Goal: Information Seeking & Learning: Learn about a topic

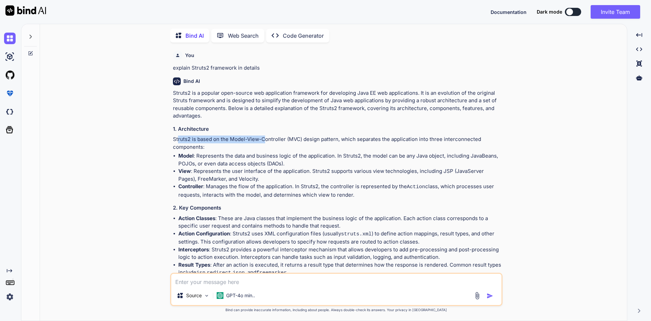
drag, startPoint x: 179, startPoint y: 138, endPoint x: 264, endPoint y: 137, distance: 85.5
click at [264, 137] on p "Struts2 is based on the Model-View-Controller (MVC) design pattern, which separ…" at bounding box center [337, 142] width 328 height 15
drag, startPoint x: 311, startPoint y: 170, endPoint x: 371, endPoint y: 171, distance: 59.7
click at [371, 171] on p "View : Represents the user interface of the application. Struts2 supports vario…" at bounding box center [339, 174] width 323 height 15
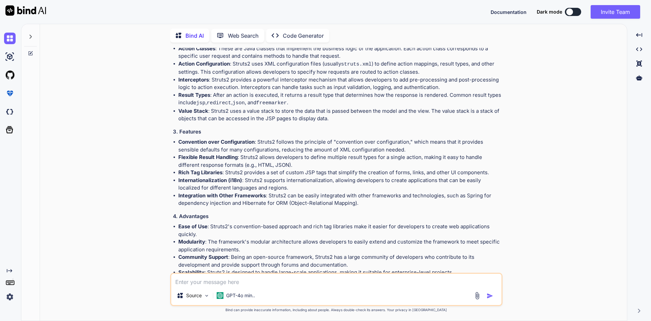
scroll to position [230, 0]
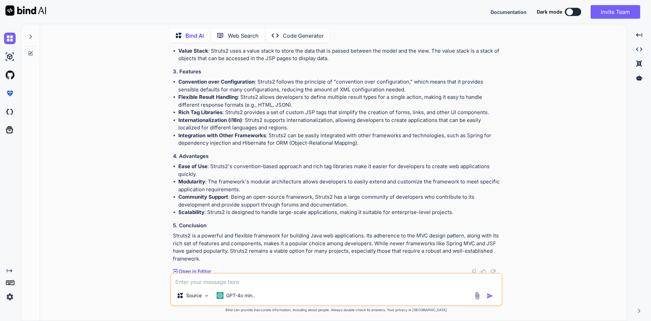
click at [206, 283] on textarea at bounding box center [336, 279] width 330 height 12
type textarea "e"
type textarea "x"
type textarea "ex"
type textarea "x"
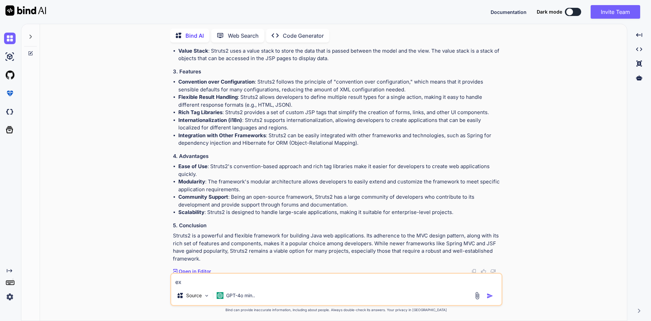
type textarea "exp"
type textarea "x"
type textarea "expl"
type textarea "x"
type textarea "expla"
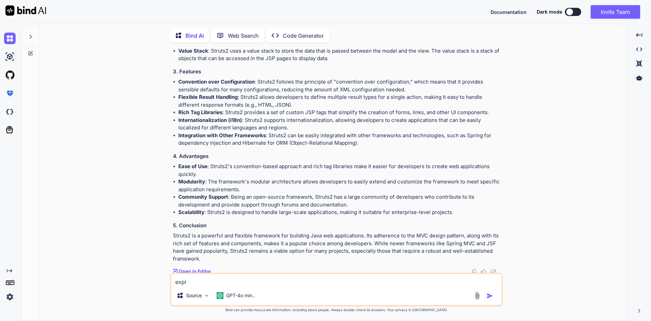
type textarea "x"
type textarea "explai"
type textarea "x"
type textarea "explain"
type textarea "x"
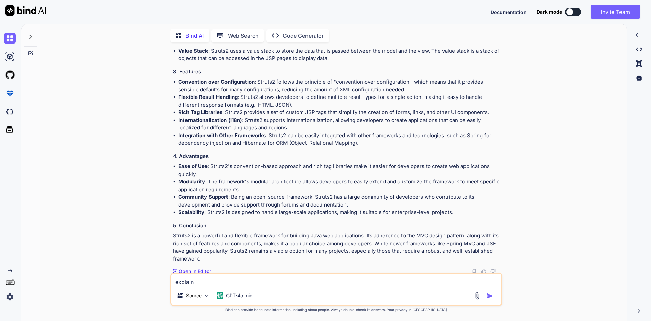
type textarea "explain"
type textarea "x"
type textarea "explain s"
type textarea "x"
type textarea "explain st"
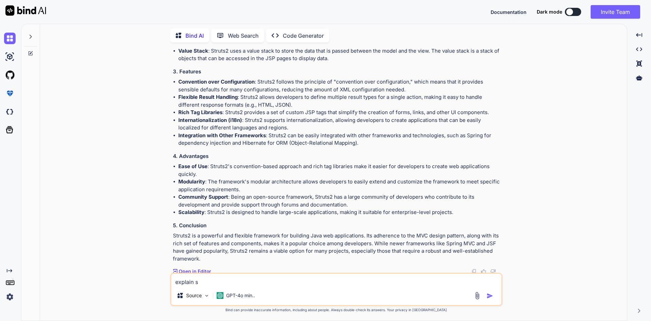
type textarea "x"
type textarea "explain str"
type textarea "x"
type textarea "explain stru"
type textarea "x"
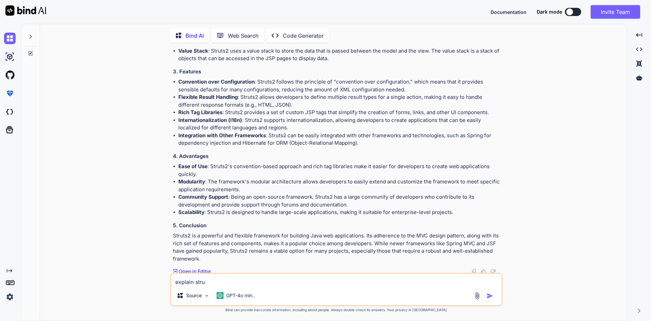
type textarea "explain strut"
type textarea "x"
type textarea "explain struts"
type textarea "x"
type textarea "explain struts"
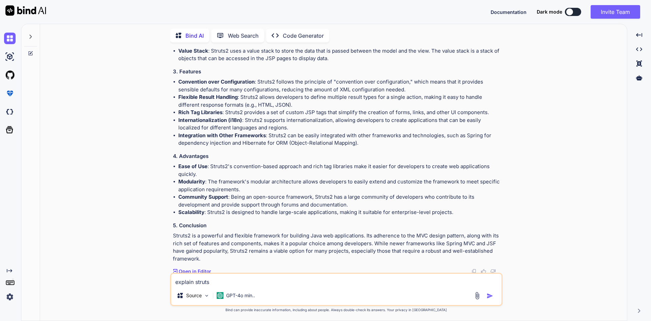
type textarea "x"
type textarea "explain struts"
type textarea "x"
type textarea "explain struts."
type textarea "x"
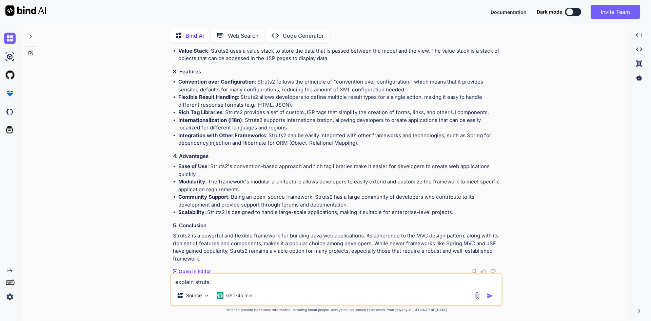
type textarea "explain struts.x"
type textarea "x"
type textarea "explain struts.xm"
type textarea "x"
type textarea "explain struts.xml"
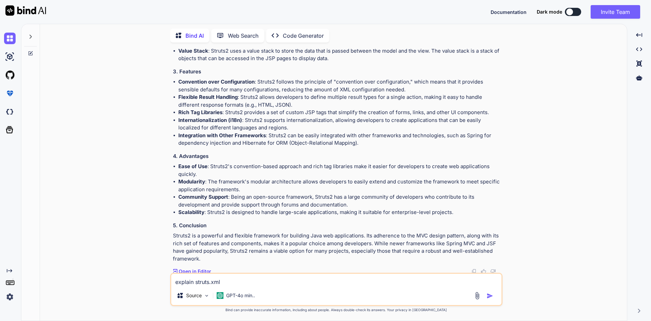
type textarea "x"
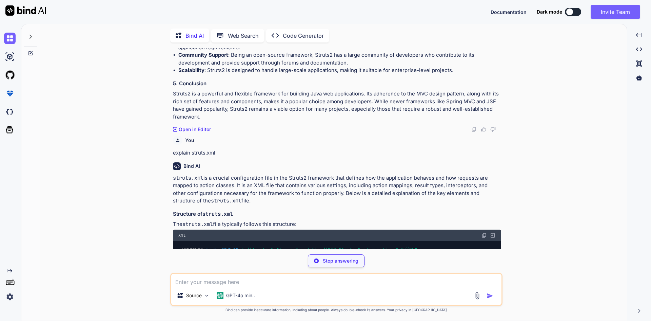
scroll to position [398, 0]
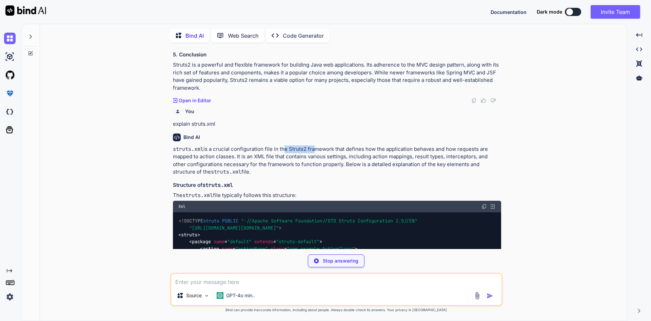
drag, startPoint x: 282, startPoint y: 149, endPoint x: 339, endPoint y: 149, distance: 57.7
click at [311, 149] on p "struts.xml is a crucial configuration file in the Struts2 framework that define…" at bounding box center [337, 160] width 328 height 31
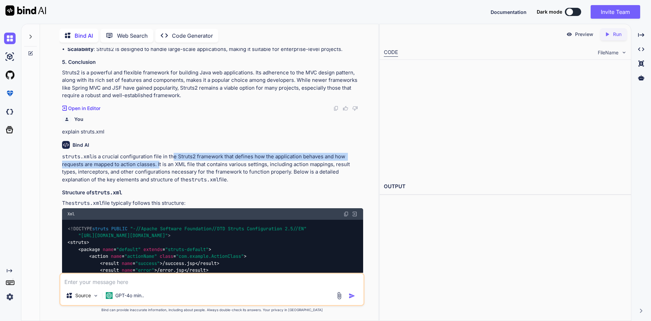
scroll to position [406, 0]
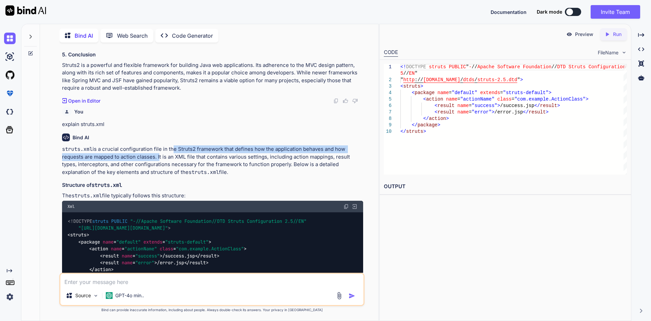
type textarea "x"
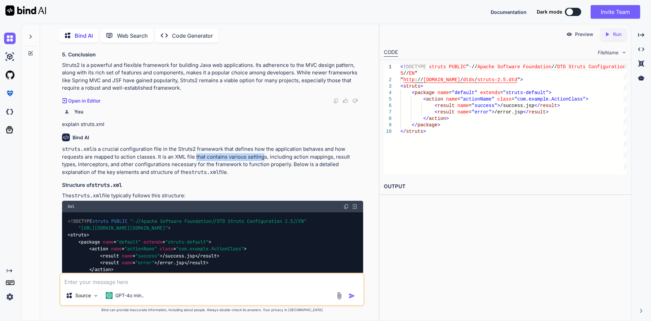
drag, startPoint x: 193, startPoint y: 156, endPoint x: 260, endPoint y: 154, distance: 66.5
click at [260, 154] on p "struts.xml is a crucial configuration file in the Struts2 framework that define…" at bounding box center [212, 160] width 301 height 31
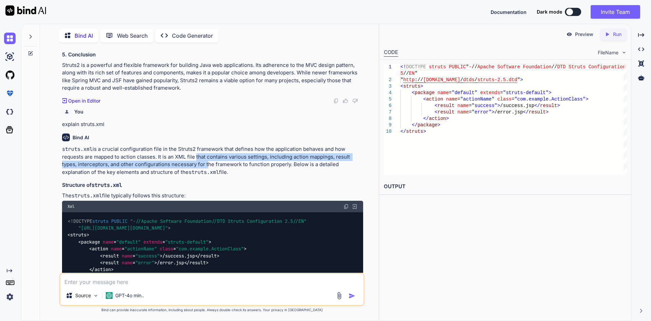
drag, startPoint x: 63, startPoint y: 149, endPoint x: 235, endPoint y: 171, distance: 173.4
click at [235, 171] on p "struts.xml is a crucial configuration file in the Struts2 framework that define…" at bounding box center [212, 160] width 301 height 31
copy p "struts.xml is a crucial configuration file in the Struts2 framework that define…"
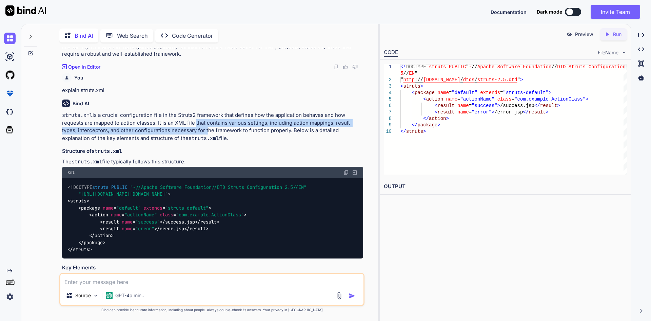
scroll to position [474, 0]
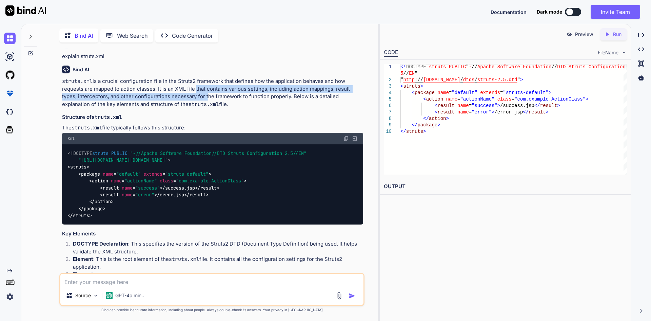
type textarea "<!DOCTYPE struts PUBLIC "-//Apache Software Foundation//DTD Struts Configuratio…"
click at [480, 124] on div "<! DOCTYPE struts PUBLIC " - // Apache Software Foundation // DTD Struts Config…" at bounding box center [514, 119] width 227 height 111
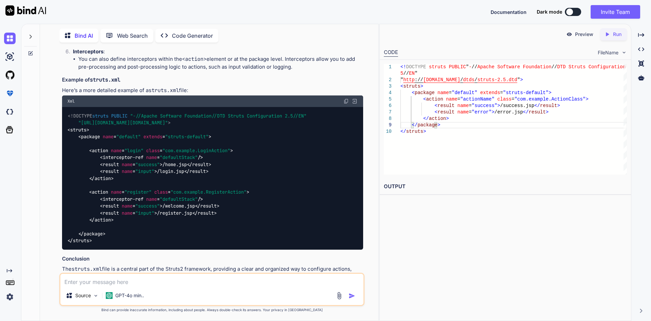
scroll to position [829, 0]
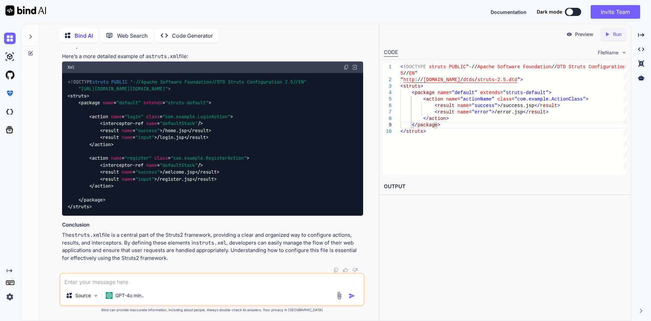
click at [94, 282] on textarea at bounding box center [211, 279] width 303 height 12
type textarea "m"
type textarea "x"
type textarea "mo"
type textarea "x"
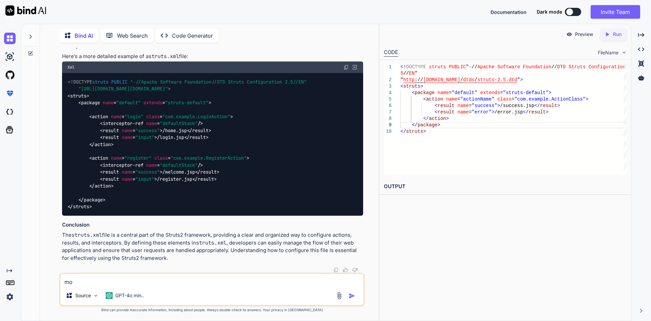
type textarea "mor"
type textarea "x"
type textarea "more"
type textarea "x"
type textarea "more"
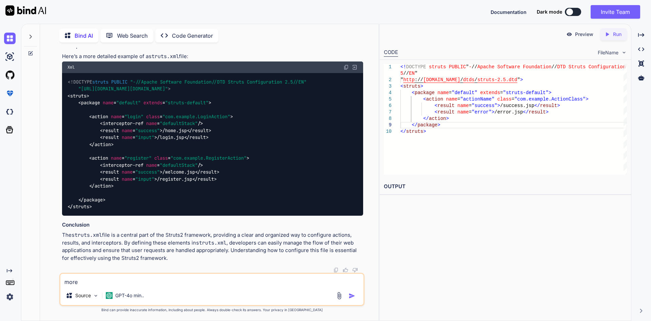
type textarea "x"
type textarea "more s"
type textarea "x"
type textarea "more sa"
type textarea "x"
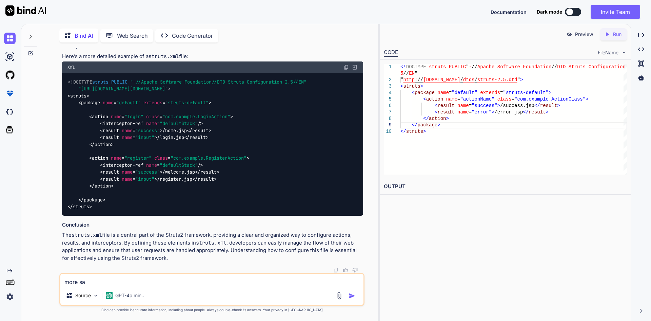
type textarea "more [PERSON_NAME]"
type textarea "x"
type textarea "more samp"
type textarea "x"
type textarea "more sampl"
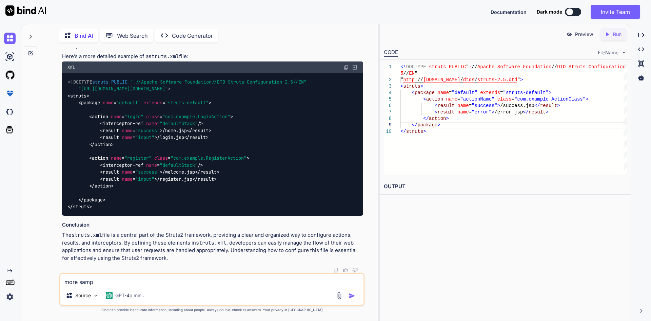
type textarea "x"
type textarea "more sample"
type textarea "x"
type textarea "more sample"
type textarea "x"
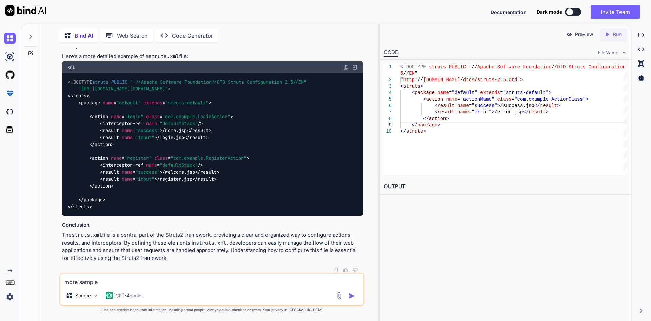
type textarea "more sample o"
type textarea "x"
type textarea "more sample of"
type textarea "x"
type textarea "more sample of"
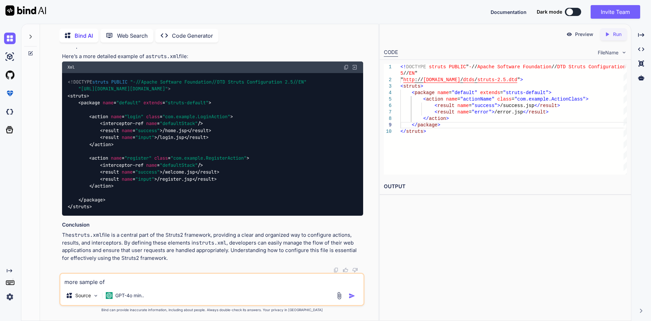
type textarea "x"
type textarea "more sample of s"
type textarea "x"
type textarea "more sample of st"
type textarea "x"
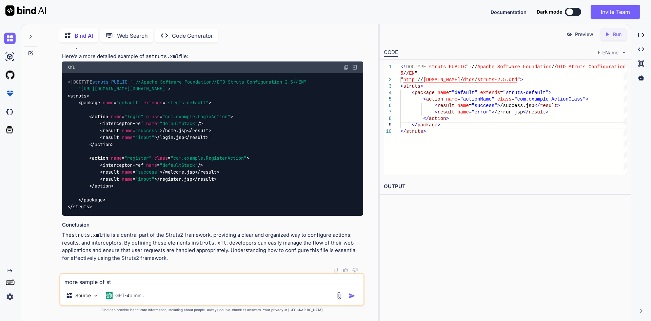
type textarea "more sample of str"
type textarea "x"
type textarea "more sample of stru"
type textarea "x"
type textarea "more sample of strut"
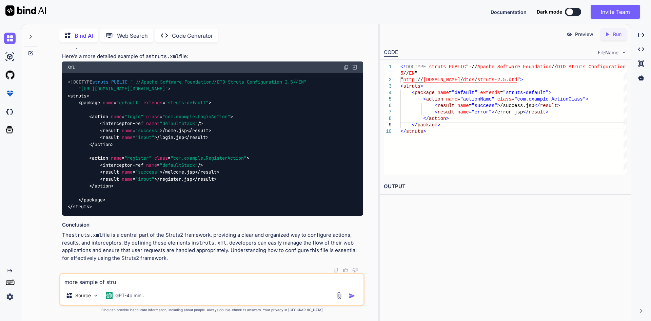
type textarea "x"
type textarea "more sample of struts"
type textarea "x"
type textarea "more sample of struts."
type textarea "x"
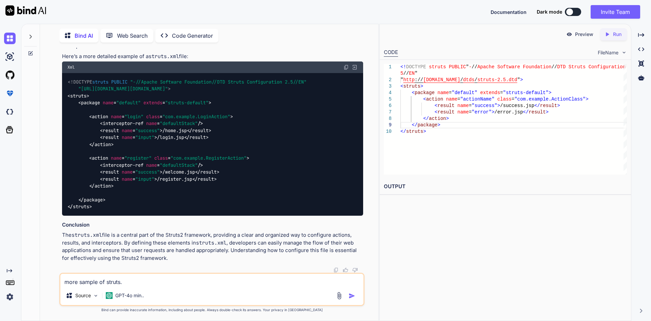
type textarea "more sample of struts.x"
type textarea "x"
type textarea "more sample of struts.xm"
type textarea "x"
type textarea "more sample of struts.xml"
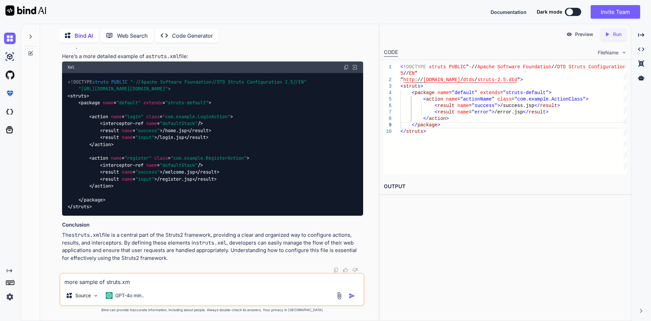
type textarea "x"
type textarea "more sample of struts.xml"
type textarea "x"
type textarea "more sample of struts.xml w"
type textarea "x"
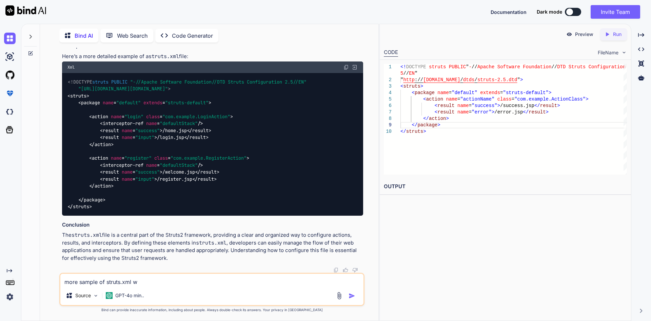
type textarea "more sample of struts.xml wi"
type textarea "x"
type textarea "more sample of struts.xml wit"
type textarea "x"
type textarea "more sample of struts.xml with"
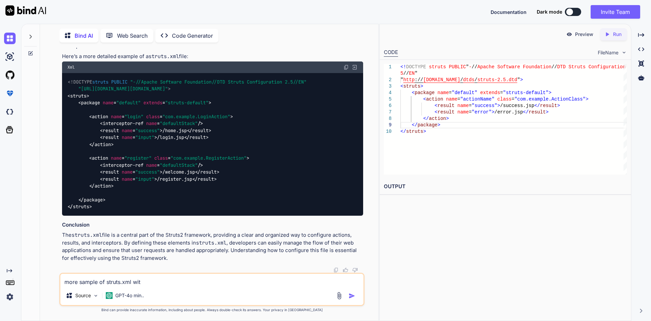
type textarea "x"
type textarea "more sample of struts.xml with"
type textarea "x"
type textarea "more sample of struts.xml with l"
type textarea "x"
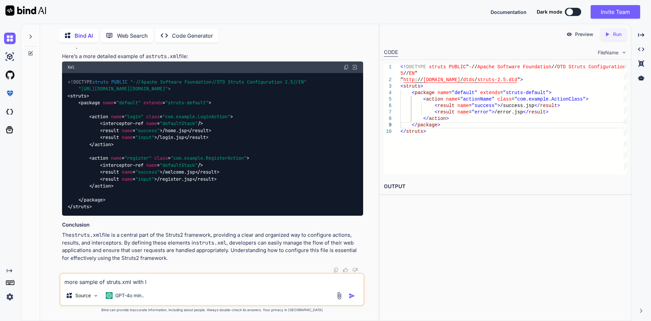
type textarea "more sample of struts.xml with li"
type textarea "x"
type textarea "more sample of struts.xml with lis"
type textarea "x"
type textarea "more sample of struts.xml with list"
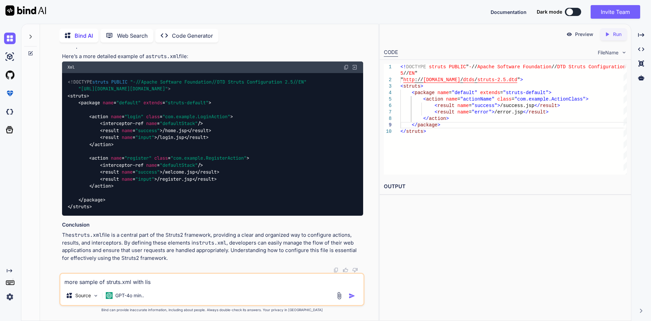
type textarea "x"
type textarea "more sample of struts.xml with list"
type textarea "x"
type textarea "more sample of struts.xml with list o"
type textarea "x"
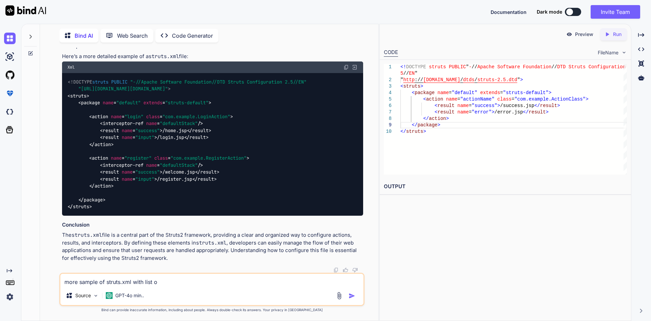
type textarea "more sample of struts.xml with list of"
type textarea "x"
type textarea "more sample of struts.xml with list of"
type textarea "x"
type textarea "more sample of struts.xml with list of i"
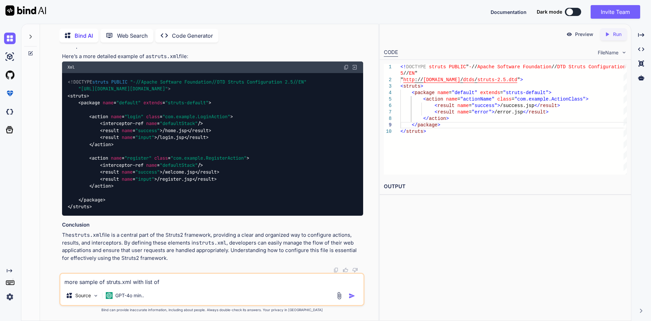
type textarea "x"
type textarea "more sample of struts.xml with list of in"
type textarea "x"
type textarea "more sample of struts.xml with list of int"
type textarea "x"
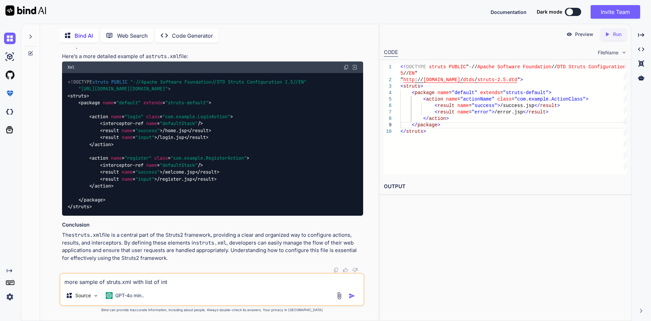
type textarea "more sample of struts.xml with list of in"
type textarea "x"
type textarea "more sample of struts.xml with list of i"
type textarea "x"
type textarea "more sample of struts.xml with list of"
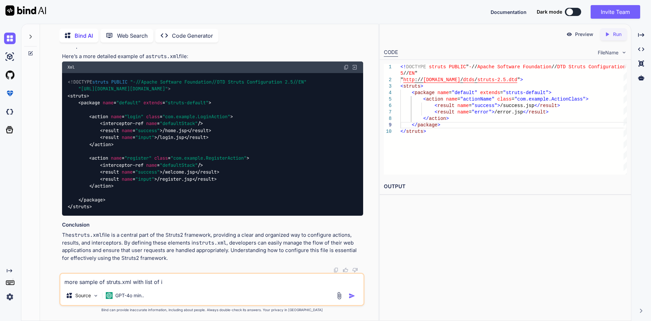
type textarea "x"
type textarea "more sample of struts.xml with list of"
type textarea "x"
type textarea "more sample of struts.xml with list o"
type textarea "x"
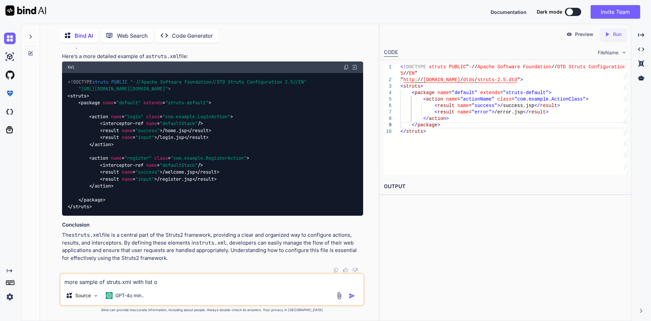
type textarea "more sample of struts.xml with list"
type textarea "x"
type textarea "more sample of struts.xml with list"
type textarea "x"
type textarea "more sample of struts.xml with lis"
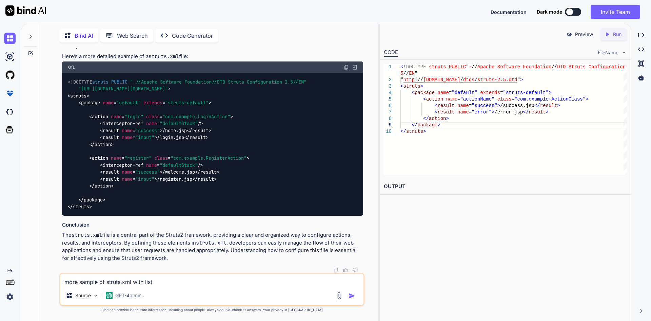
type textarea "x"
type textarea "more sample of struts.xml with li"
type textarea "x"
type textarea "more sample of struts.xml with l"
type textarea "x"
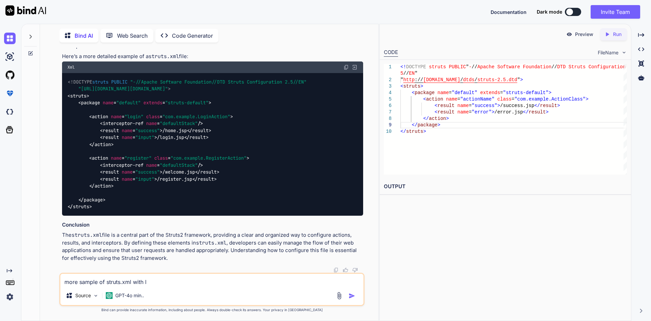
type textarea "more sample of struts.xml with"
type textarea "x"
type textarea "more sample of struts.xml with d"
type textarea "x"
type textarea "more sample of struts.xml with di"
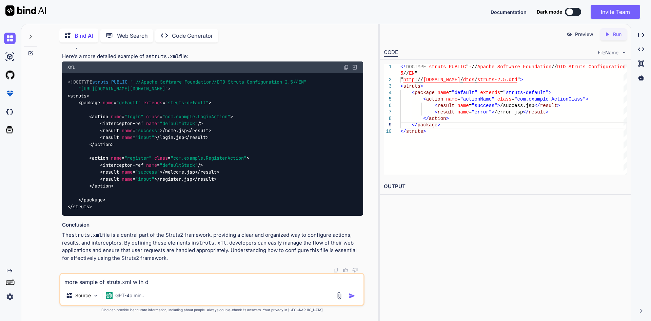
type textarea "x"
type textarea "more sample of struts.xml with dif"
type textarea "x"
type textarea "more sample of struts.xml with diff"
type textarea "x"
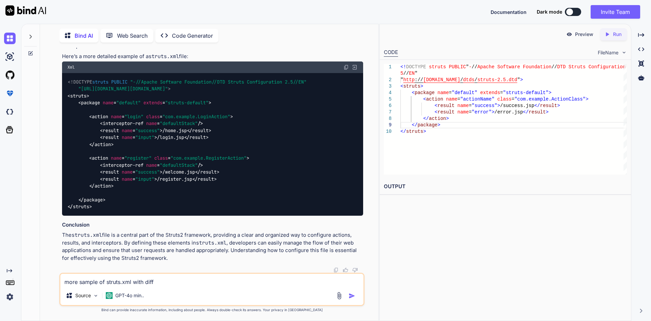
type textarea "more sample of struts.xml with diffe"
type textarea "x"
type textarea "more sample of struts.xml with differ"
type textarea "x"
type textarea "more sample of struts.xml with differe"
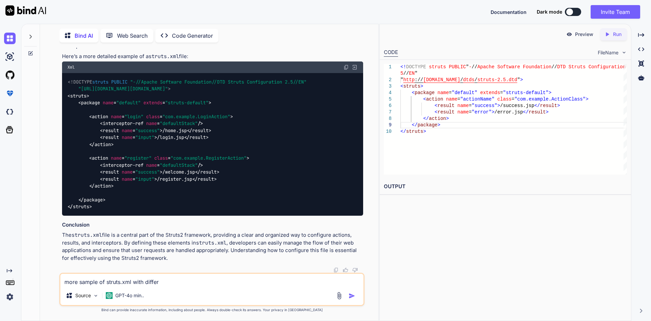
type textarea "x"
type textarea "more sample of struts.xml with differen"
type textarea "x"
type textarea "more sample of struts.xml with different"
type textarea "x"
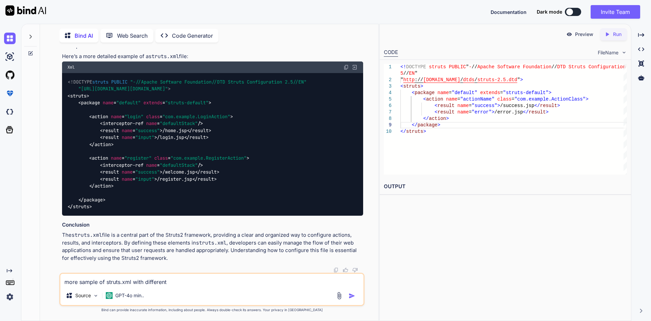
type textarea "more sample of struts.xml with different"
type textarea "x"
type textarea "more sample of struts.xml with different i"
type textarea "x"
type textarea "more sample of struts.xml with different in"
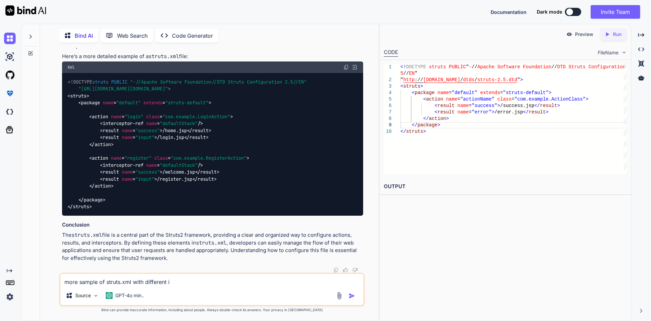
type textarea "x"
type textarea "more sample of struts.xml with different int"
type textarea "x"
type textarea "more sample of struts.xml with different inte"
type textarea "x"
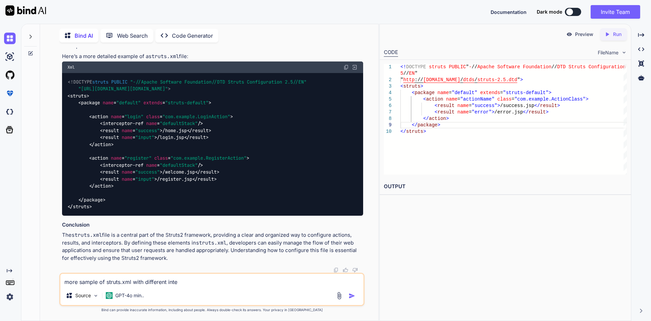
type textarea "more sample of struts.xml with different inter"
type textarea "x"
type textarea "more sample of struts.xml with different interc"
type textarea "x"
type textarea "more sample of struts.xml with different interce"
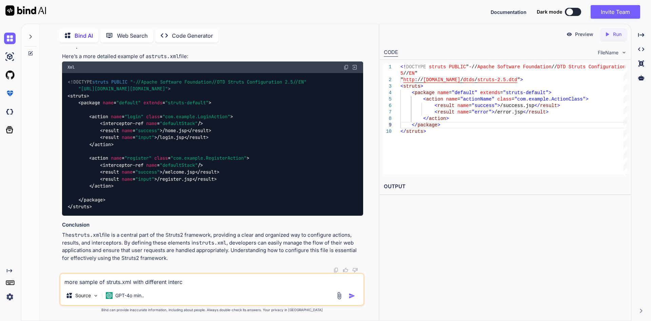
type textarea "x"
type textarea "more sample of struts.xml with different intercep"
type textarea "x"
type textarea "more sample of struts.xml with different intercept"
type textarea "x"
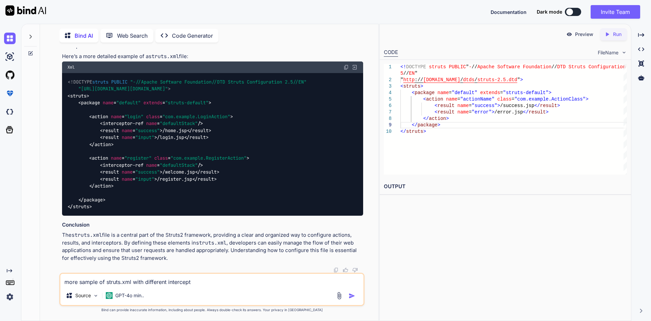
type textarea "more sample of struts.xml with different intercepto"
type textarea "x"
type textarea "more sample of struts.xml with different interceptor"
type textarea "x"
type textarea "more sample of struts.xml with different interceptor"
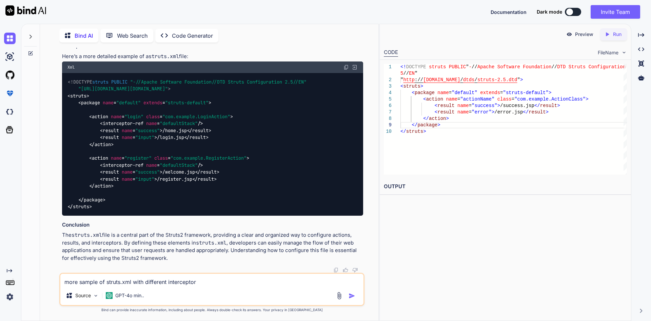
type textarea "x"
type textarea "more sample of struts.xml with different interceptor a"
type textarea "x"
type textarea "more sample of struts.xml with different interceptor an"
type textarea "x"
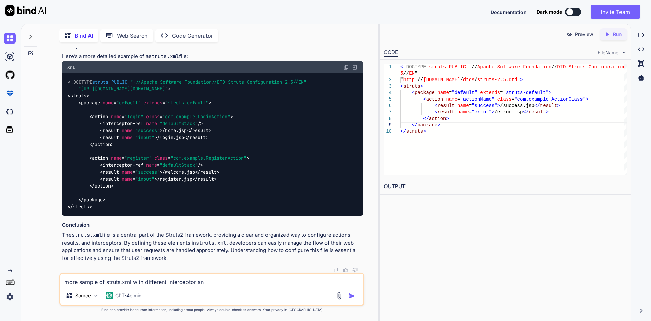
type textarea "more sample of struts.xml with different interceptor and"
type textarea "x"
type textarea "more sample of struts.xml with different interceptor and"
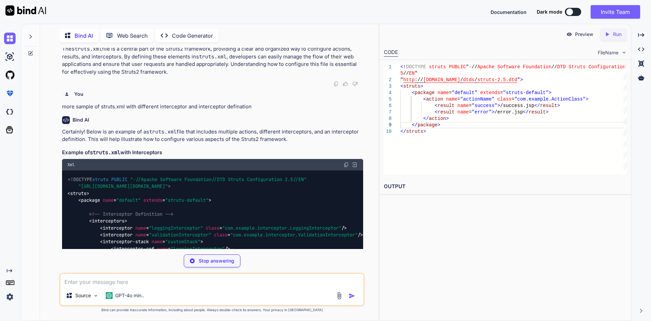
scroll to position [1069, 0]
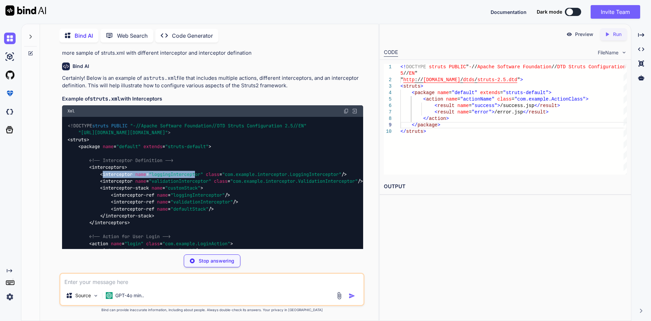
drag, startPoint x: 102, startPoint y: 173, endPoint x: 198, endPoint y: 171, distance: 95.3
click at [198, 171] on span "< interceptor name = "loggingInterceptor" class = "com.example.interceptor.Logg…" at bounding box center [223, 174] width 247 height 6
